Goal: Navigation & Orientation: Find specific page/section

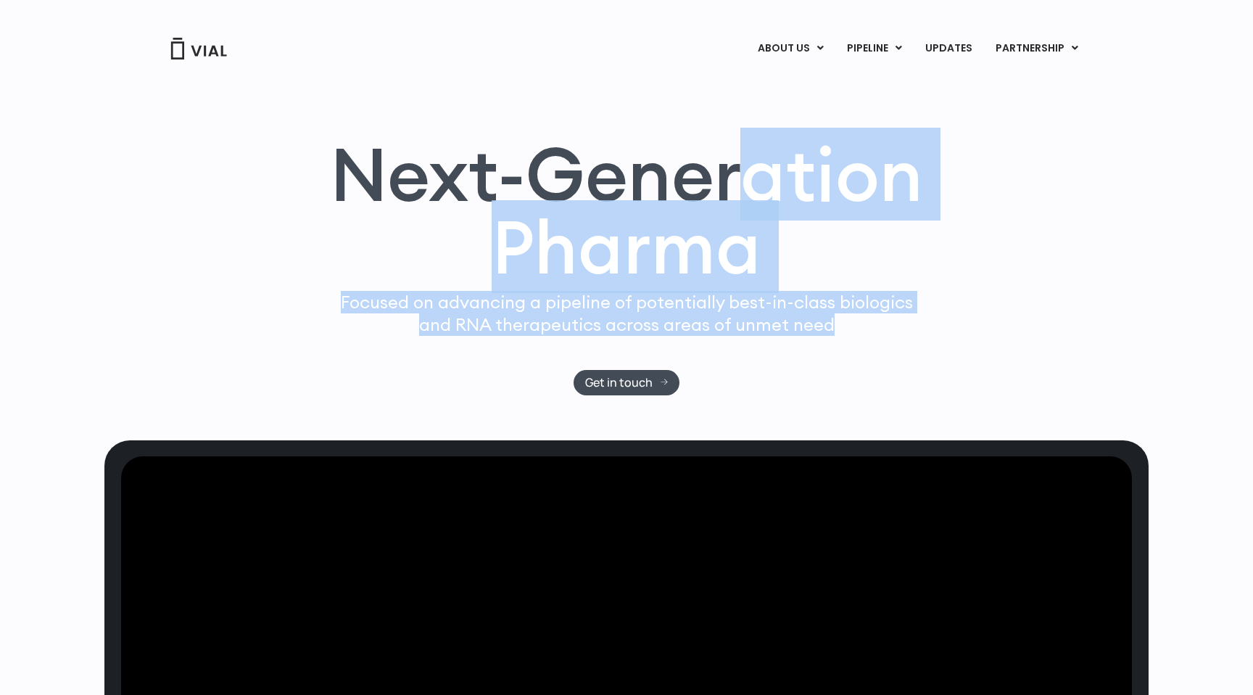
drag, startPoint x: 738, startPoint y: 179, endPoint x: 980, endPoint y: 363, distance: 303.7
click at [950, 351] on div "Next-Generation Pharma Focused on advancing a pipeline of potentially best-in-c…" at bounding box center [626, 266] width 928 height 257
click at [980, 363] on div "Next-Generation Pharma Focused on advancing a pipeline of potentially best-in-c…" at bounding box center [626, 266] width 928 height 257
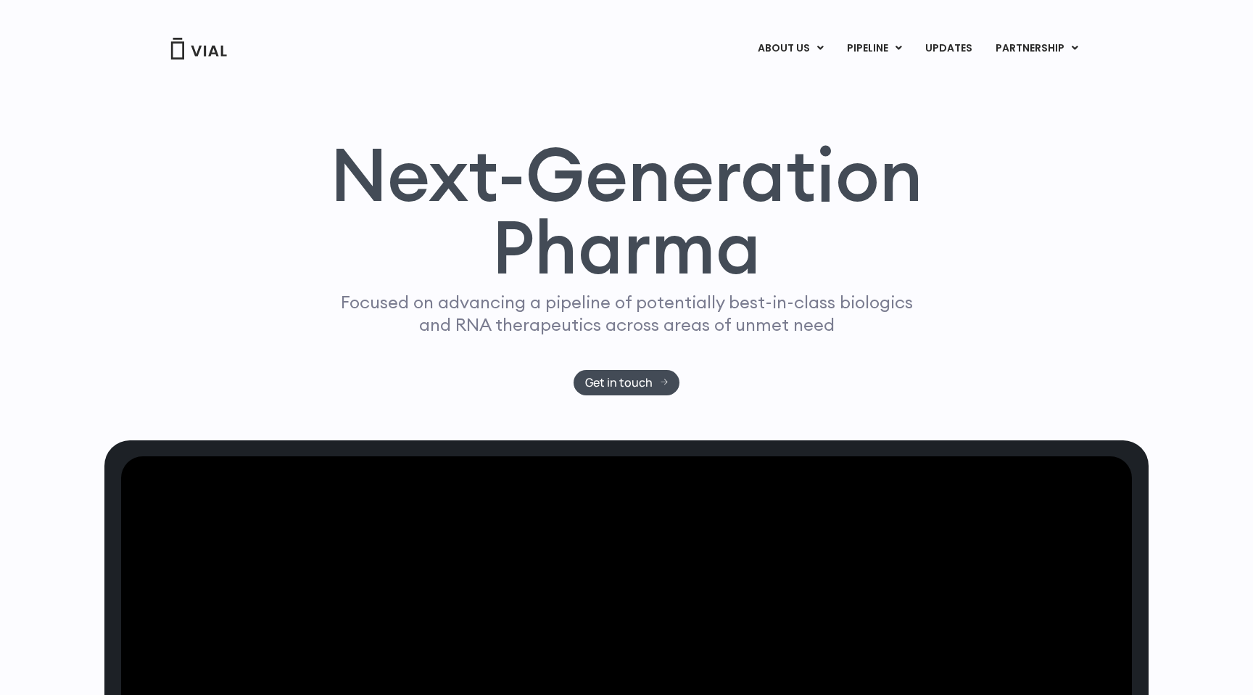
click at [980, 363] on div "Next-Generation Pharma Focused on advancing a pipeline of potentially best-in-c…" at bounding box center [626, 266] width 928 height 257
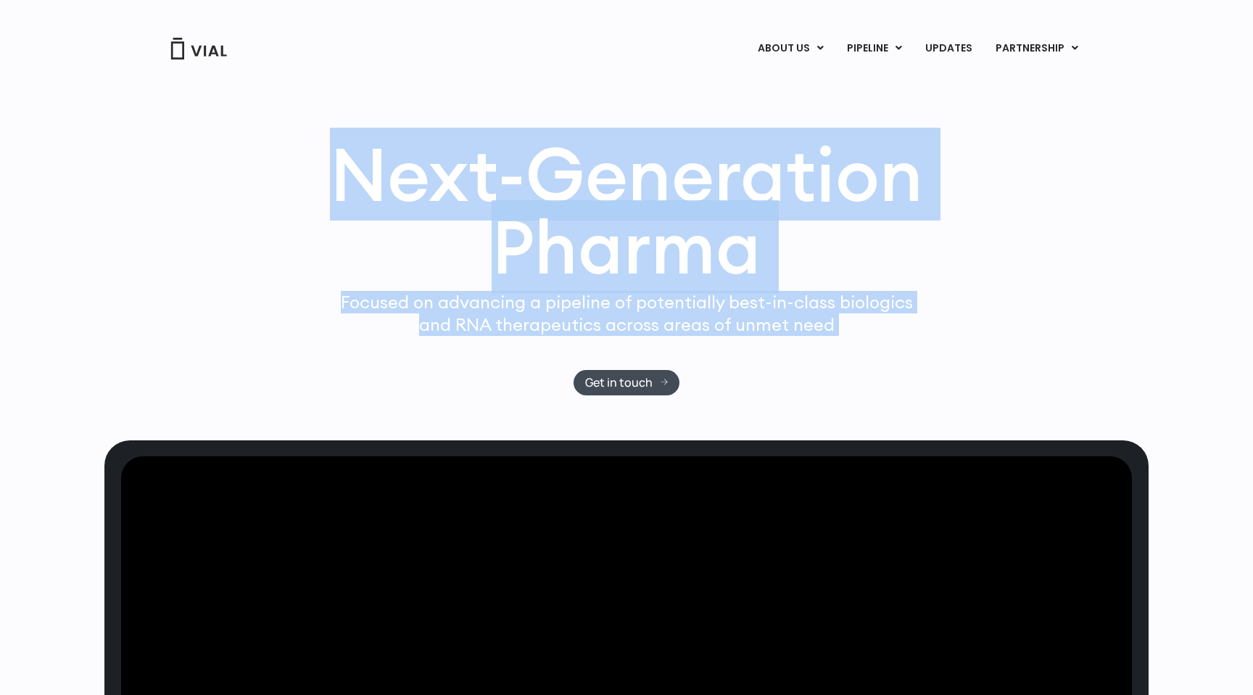
drag, startPoint x: 518, startPoint y: 171, endPoint x: 430, endPoint y: 136, distance: 94.4
click at [429, 138] on div "Next-Generation Pharma Focused on advancing a pipeline of potentially best-in-c…" at bounding box center [626, 266] width 928 height 257
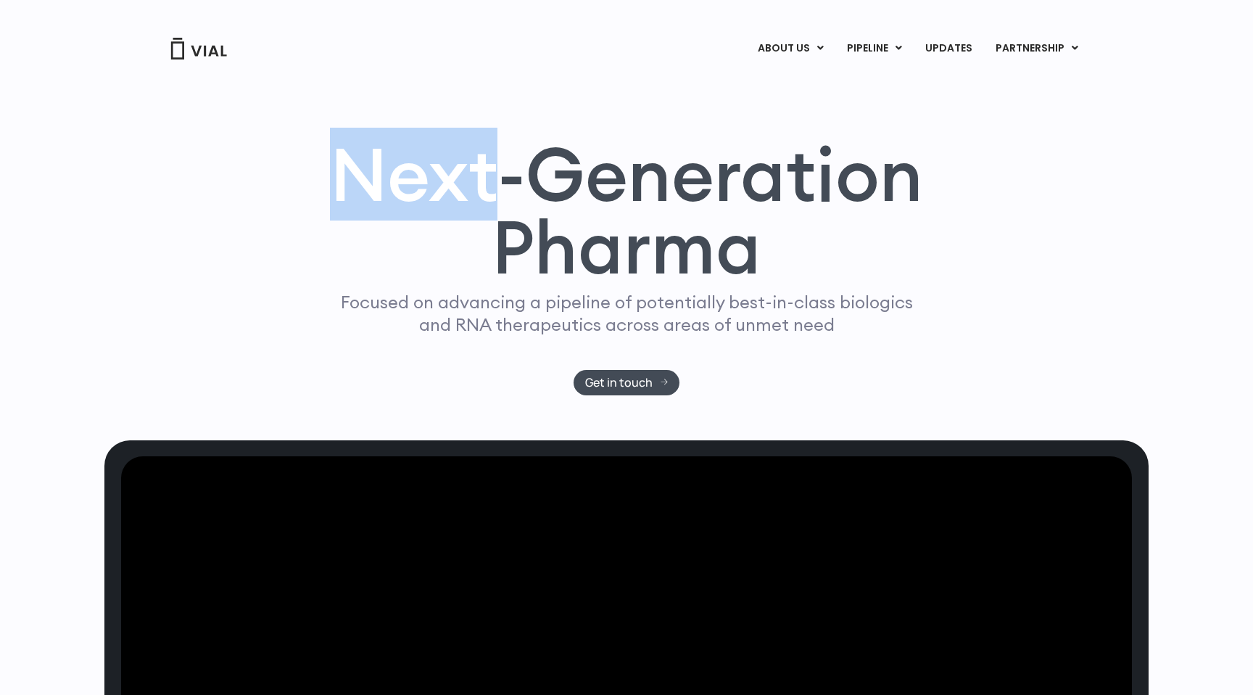
click at [684, 112] on div "Next-Generation Pharma Focused on advancing a pipeline of potentially best-in-c…" at bounding box center [626, 250] width 1044 height 379
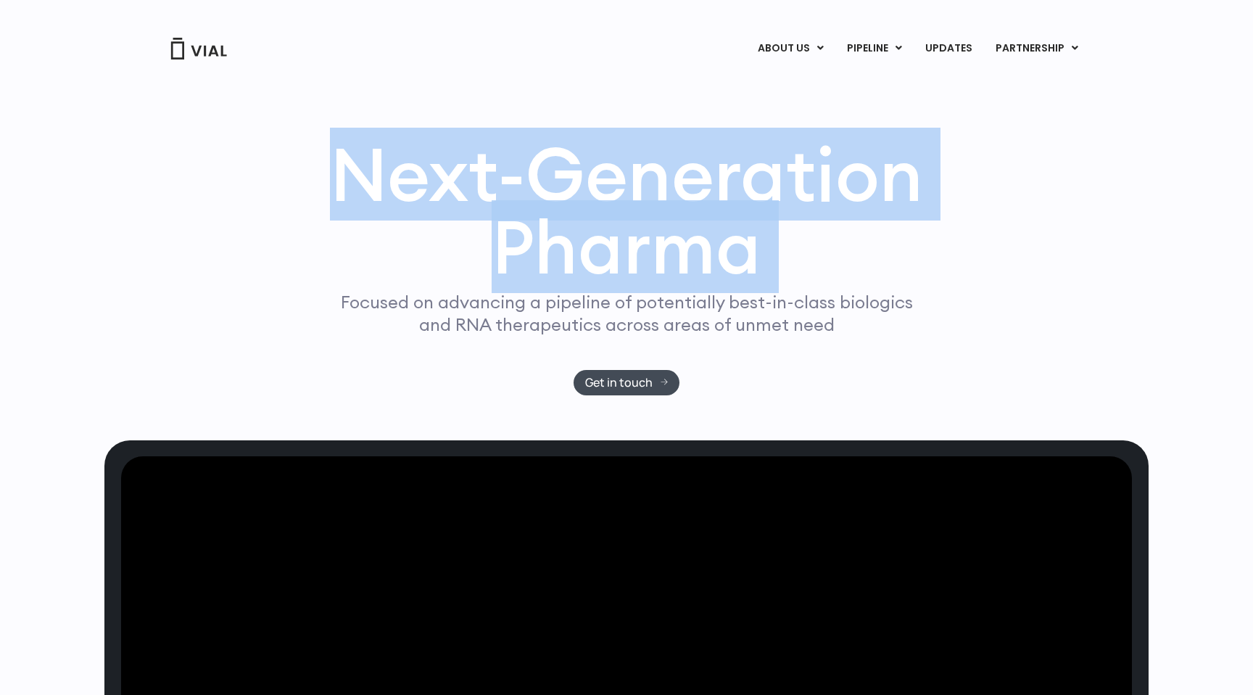
click at [684, 112] on div "Next-Generation Pharma Focused on advancing a pipeline of potentially best-in-c…" at bounding box center [626, 250] width 1044 height 379
click at [824, 176] on h1 "Next-Generation Pharma" at bounding box center [627, 211] width 628 height 146
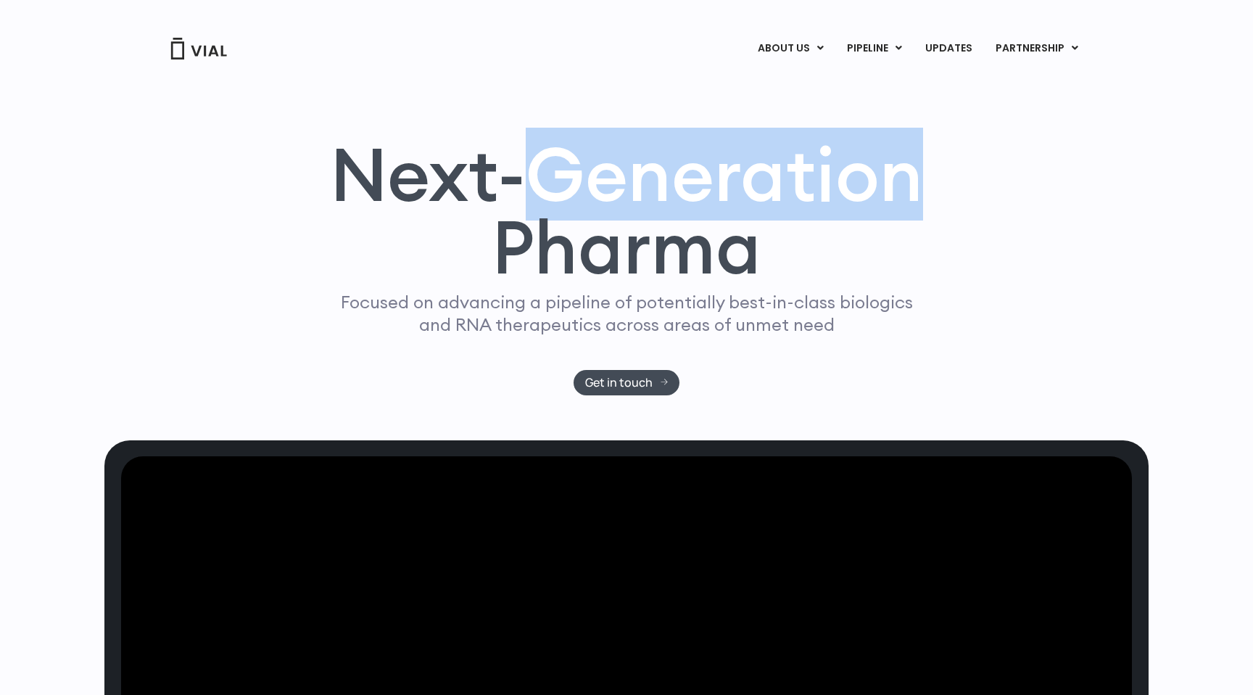
click at [824, 176] on h1 "Next-Generation Pharma" at bounding box center [627, 211] width 628 height 146
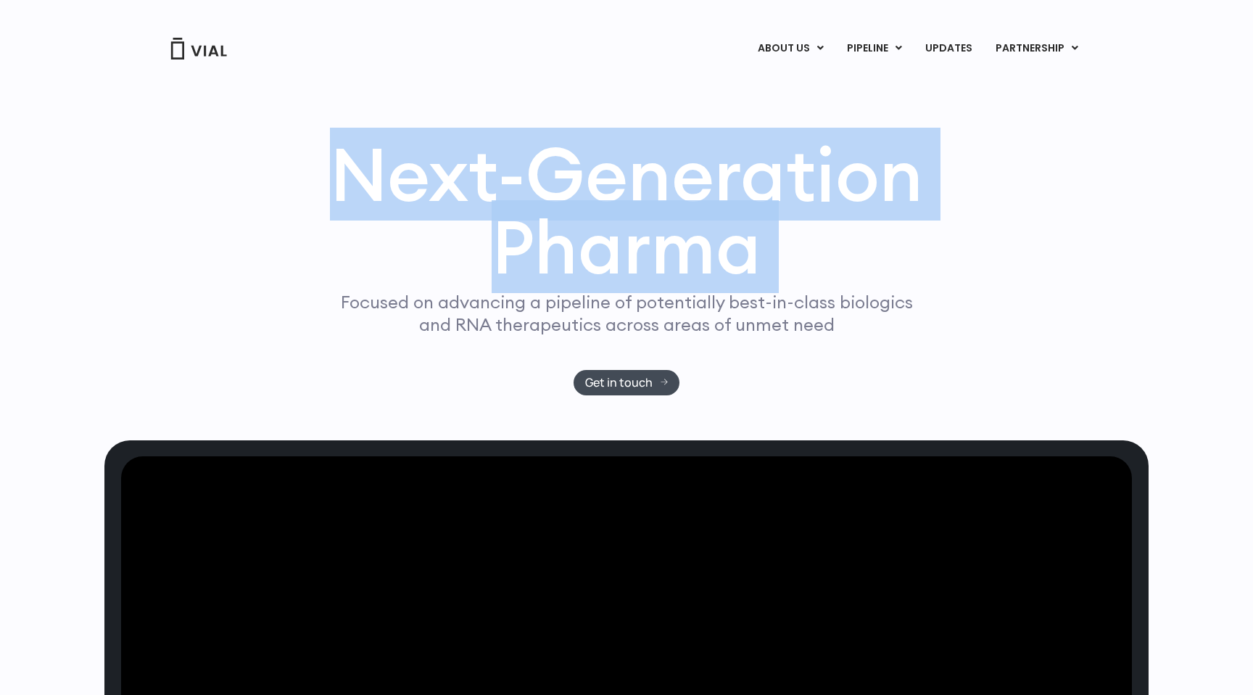
click at [824, 176] on h1 "Next-Generation Pharma" at bounding box center [627, 211] width 628 height 146
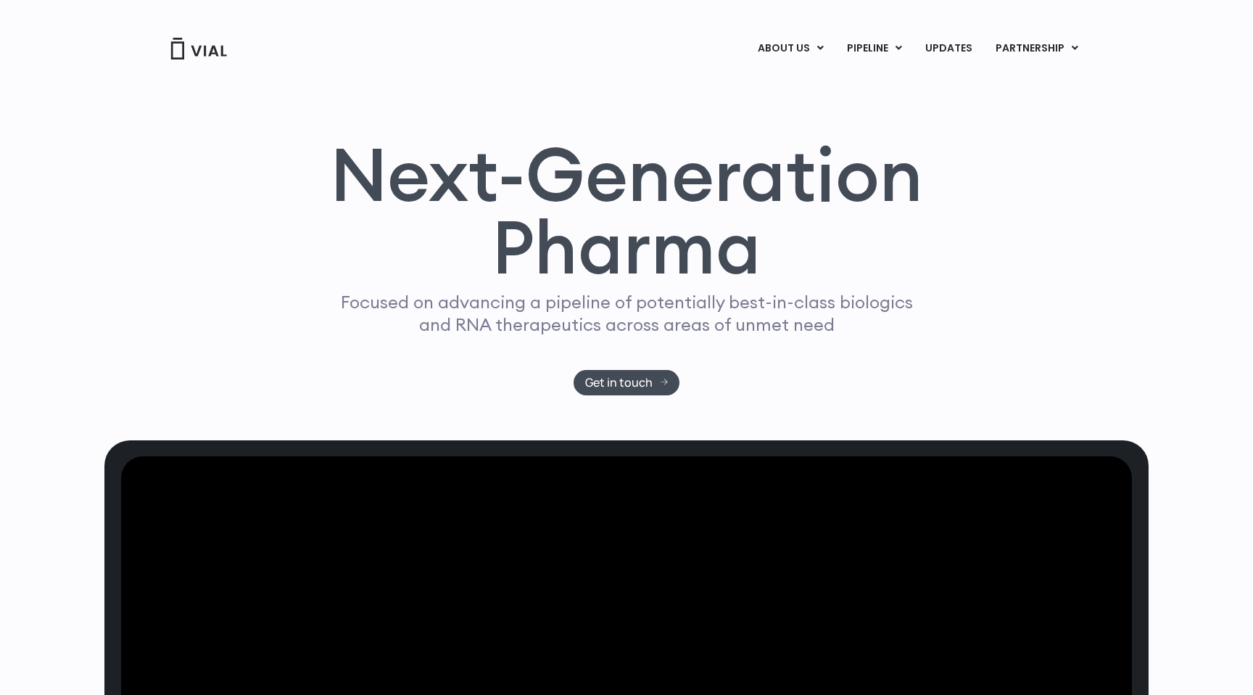
click at [722, 246] on h1 "Next-Generation Pharma" at bounding box center [627, 211] width 628 height 146
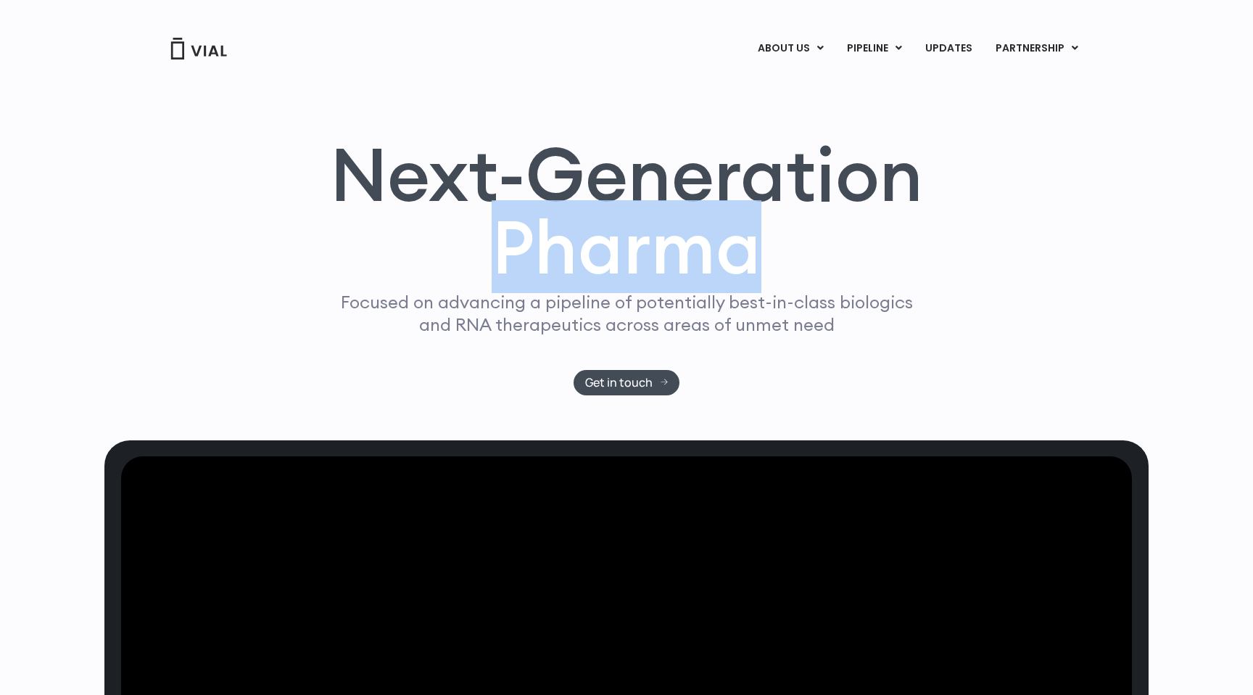
click at [721, 245] on h1 "Next-Generation Pharma" at bounding box center [627, 211] width 628 height 146
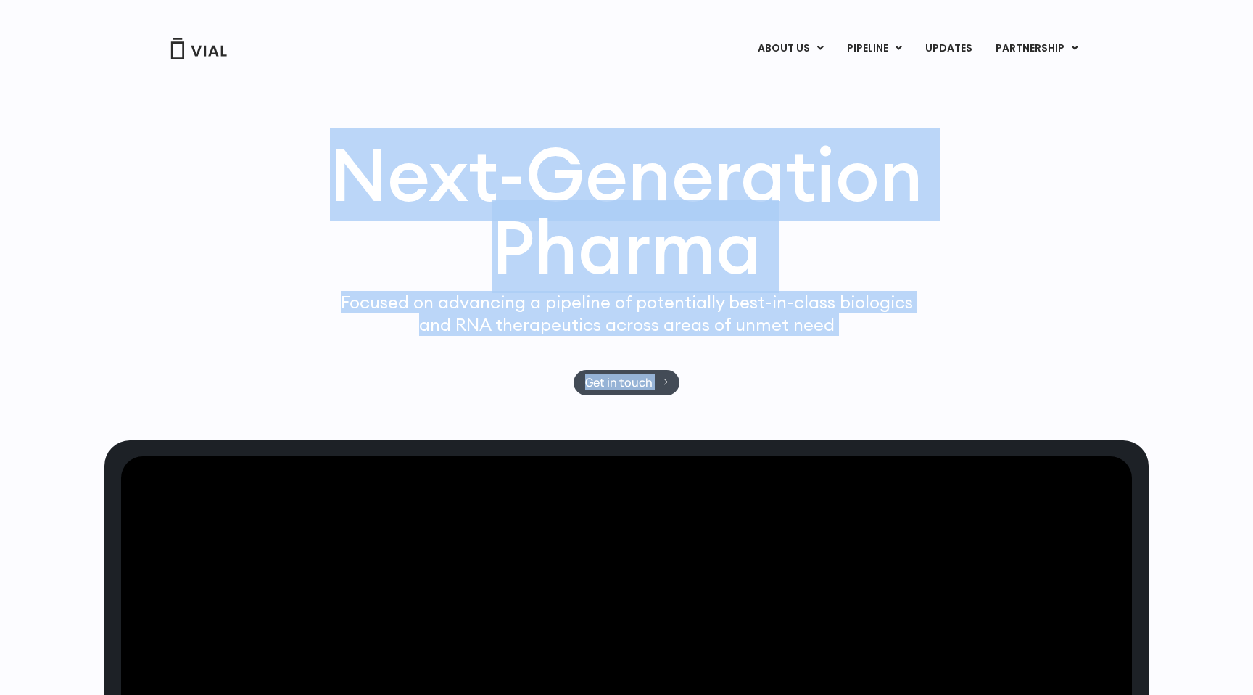
drag, startPoint x: 721, startPoint y: 245, endPoint x: 972, endPoint y: 320, distance: 261.3
